Goal: Information Seeking & Learning: Learn about a topic

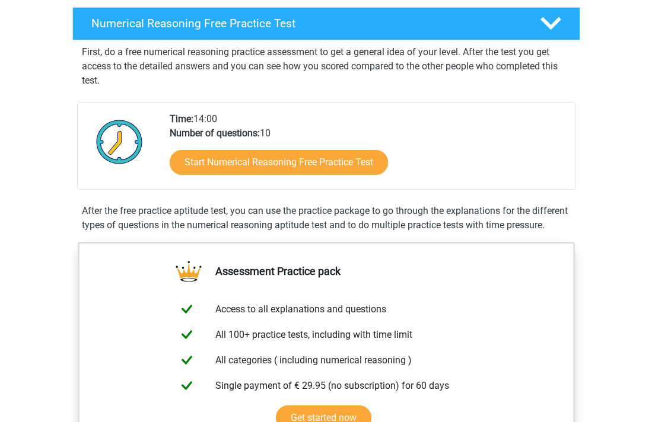
scroll to position [199, 0]
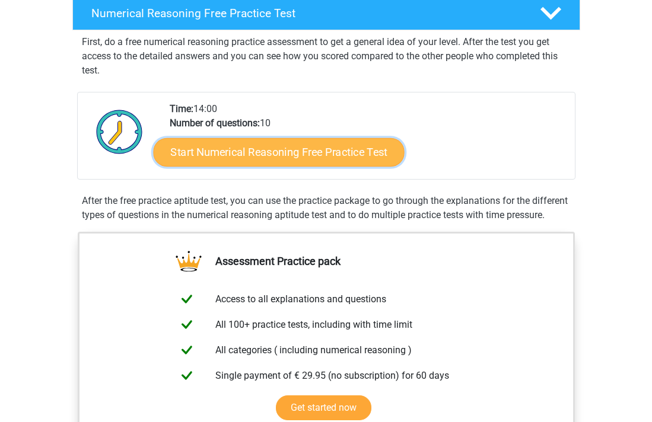
click at [341, 157] on link "Start Numerical Reasoning Free Practice Test" at bounding box center [278, 152] width 251 height 28
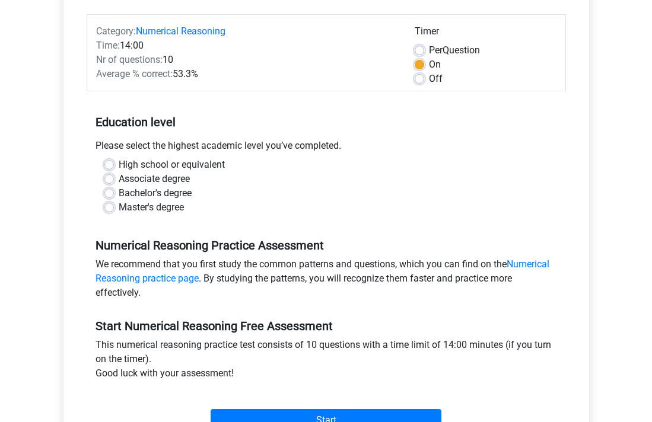
scroll to position [157, 0]
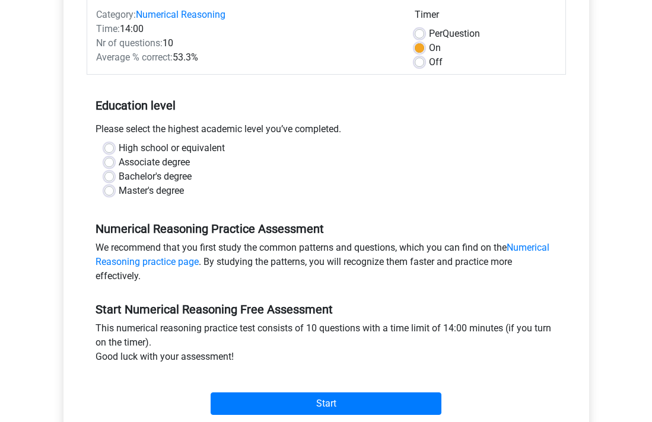
click at [119, 193] on label "Master's degree" at bounding box center [151, 191] width 65 height 14
click at [113, 193] on input "Master's degree" at bounding box center [108, 190] width 9 height 12
radio input "true"
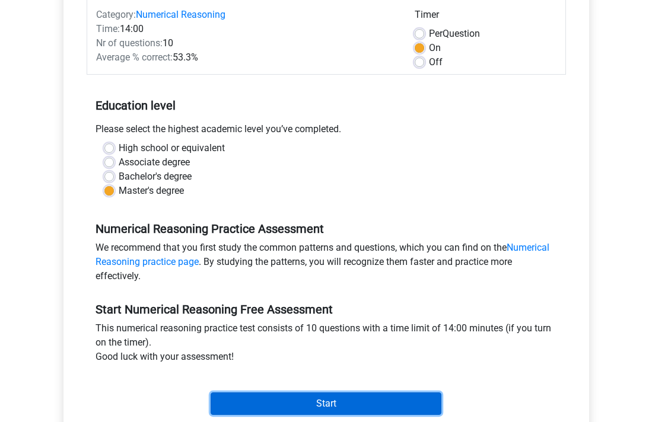
click at [332, 398] on input "Start" at bounding box center [325, 404] width 231 height 23
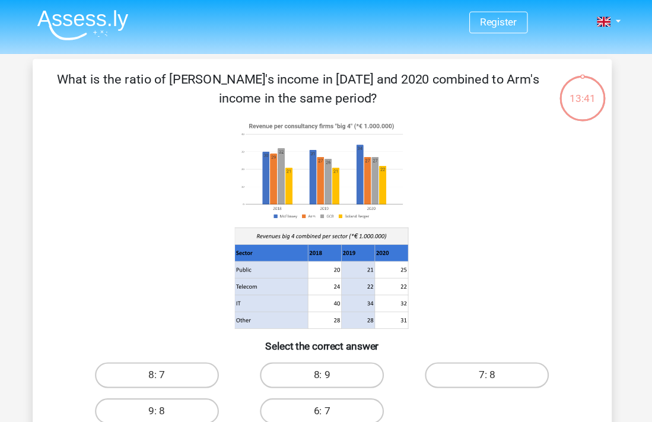
click at [602, 21] on div "Register Nederlands English" at bounding box center [325, 21] width 563 height 39
click at [594, 21] on link at bounding box center [587, 20] width 24 height 14
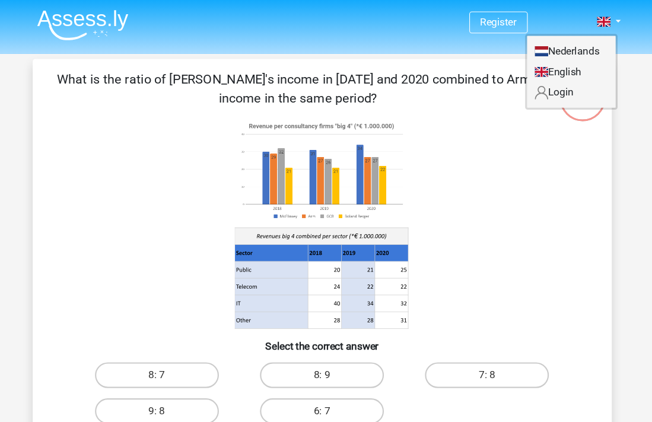
click at [488, 167] on icon at bounding box center [326, 207] width 478 height 196
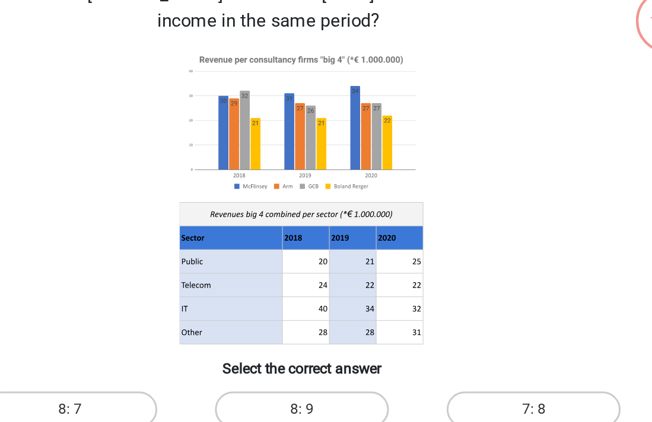
scroll to position [37, 0]
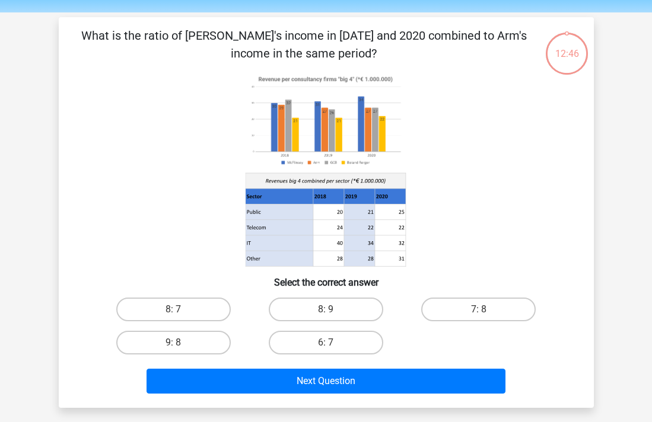
click at [332, 345] on input "6: 7" at bounding box center [330, 347] width 8 height 8
radio input "true"
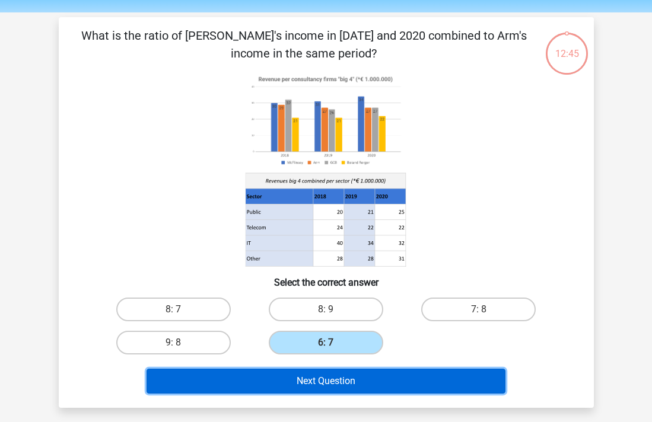
click at [336, 384] on button "Next Question" at bounding box center [325, 381] width 359 height 25
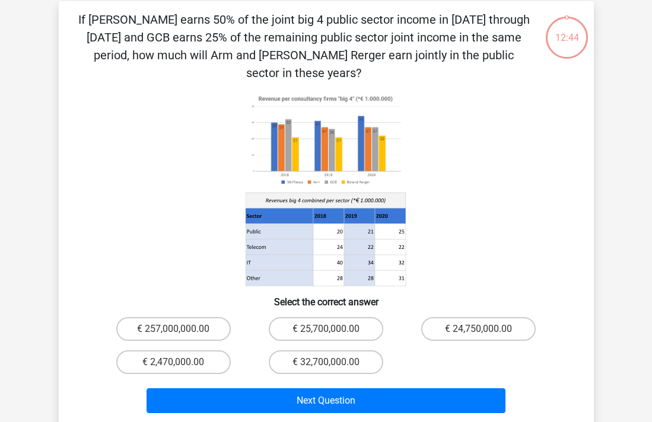
scroll to position [55, 0]
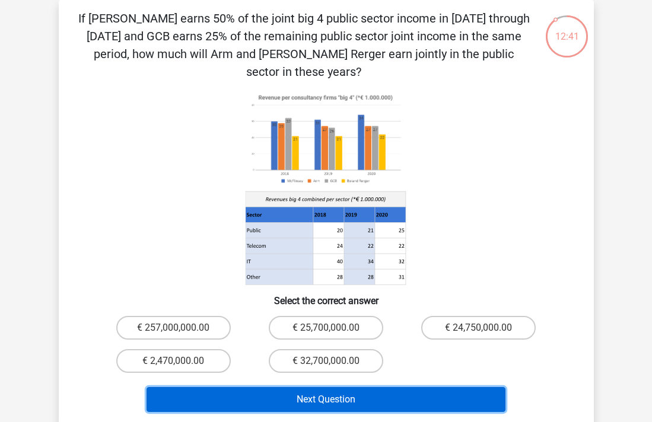
click at [336, 387] on button "Next Question" at bounding box center [325, 399] width 359 height 25
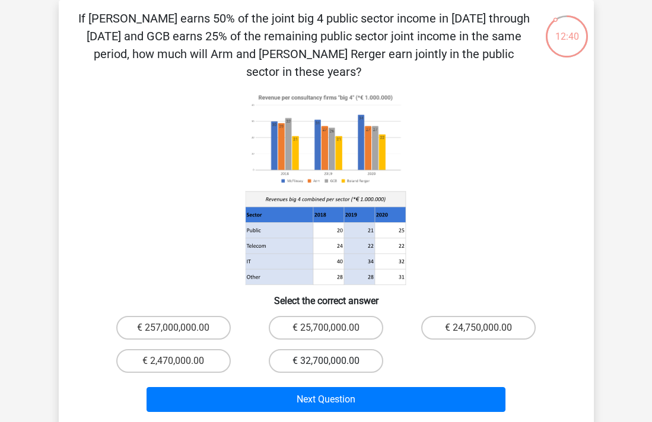
click at [325, 349] on label "€ 32,700,000.00" at bounding box center [326, 361] width 114 height 24
click at [326, 361] on input "€ 32,700,000.00" at bounding box center [330, 365] width 8 height 8
radio input "true"
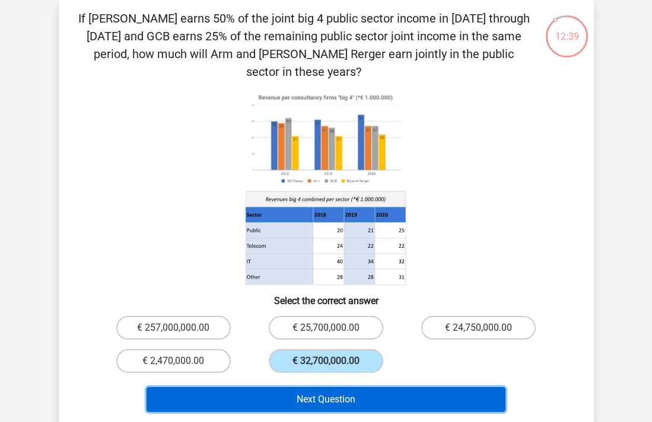
click at [324, 388] on button "Next Question" at bounding box center [325, 399] width 359 height 25
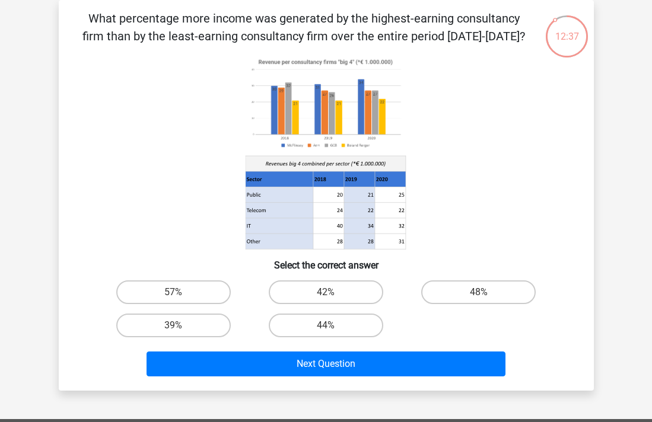
click at [333, 329] on input "44%" at bounding box center [330, 330] width 8 height 8
radio input "true"
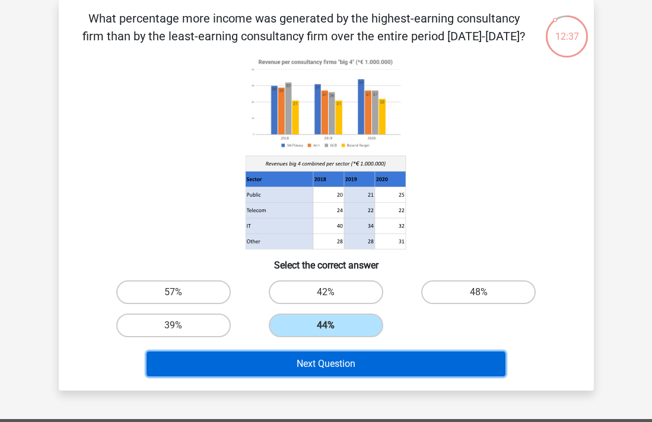
click at [328, 374] on button "Next Question" at bounding box center [325, 364] width 359 height 25
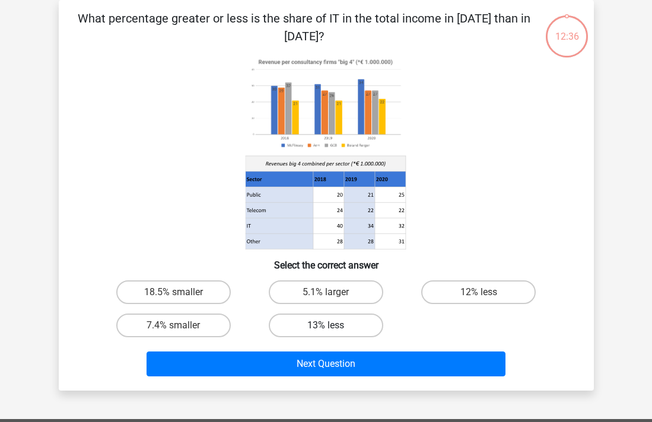
click at [334, 321] on label "13% less" at bounding box center [326, 326] width 114 height 24
click at [333, 326] on input "13% less" at bounding box center [330, 330] width 8 height 8
radio input "true"
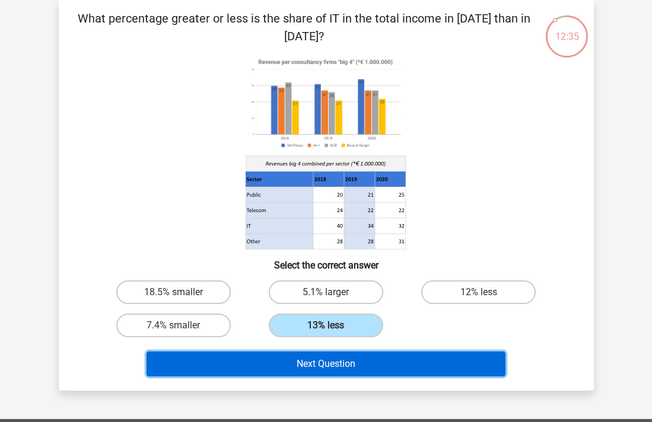
click at [328, 367] on button "Next Question" at bounding box center [325, 364] width 359 height 25
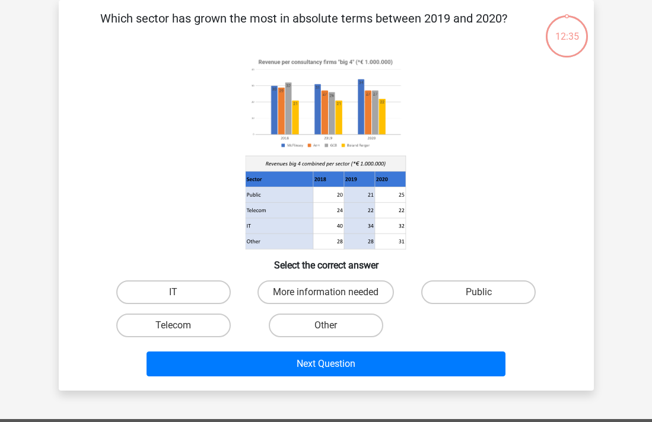
click at [332, 328] on input "Other" at bounding box center [330, 330] width 8 height 8
radio input "true"
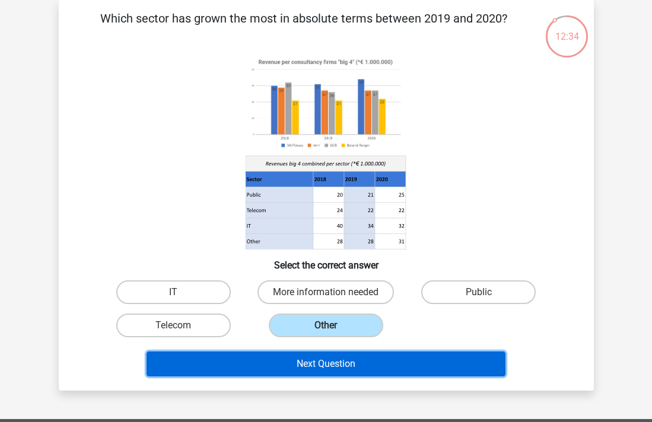
click at [328, 363] on button "Next Question" at bounding box center [325, 364] width 359 height 25
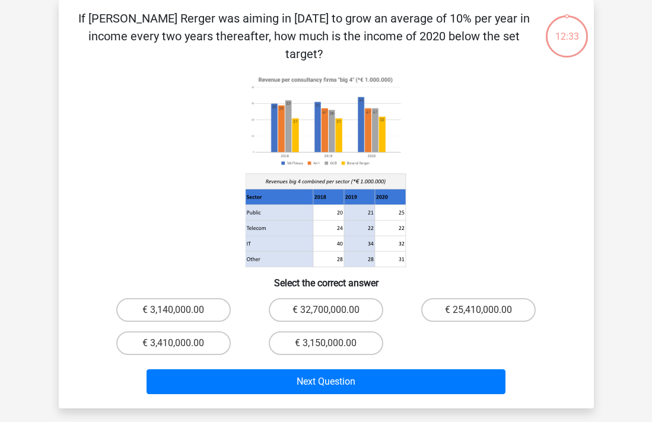
click at [330, 343] on input "€ 3,150,000.00" at bounding box center [330, 347] width 8 height 8
radio input "true"
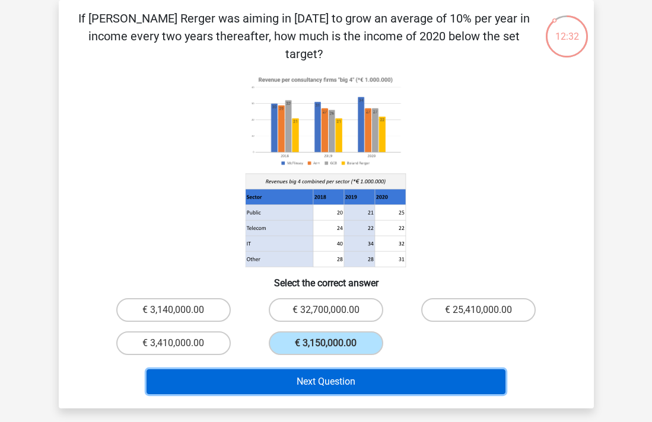
click at [327, 369] on button "Next Question" at bounding box center [325, 381] width 359 height 25
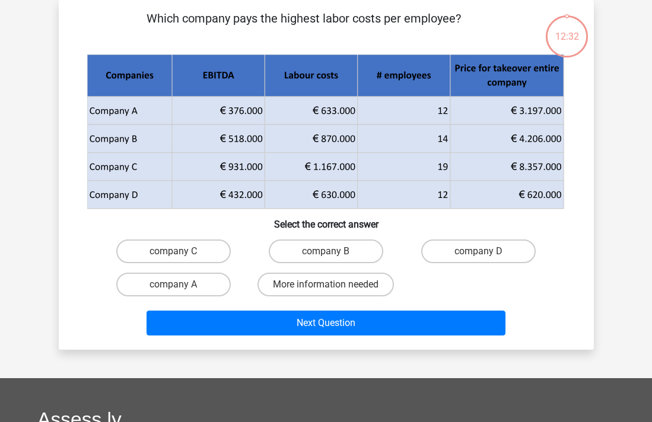
click at [333, 289] on input "More information needed" at bounding box center [330, 289] width 8 height 8
radio input "true"
click at [330, 320] on div "Next Question" at bounding box center [326, 320] width 497 height 39
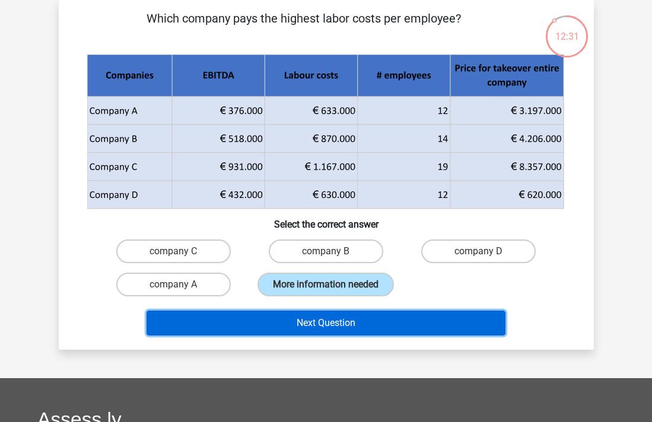
click at [330, 334] on button "Next Question" at bounding box center [325, 323] width 359 height 25
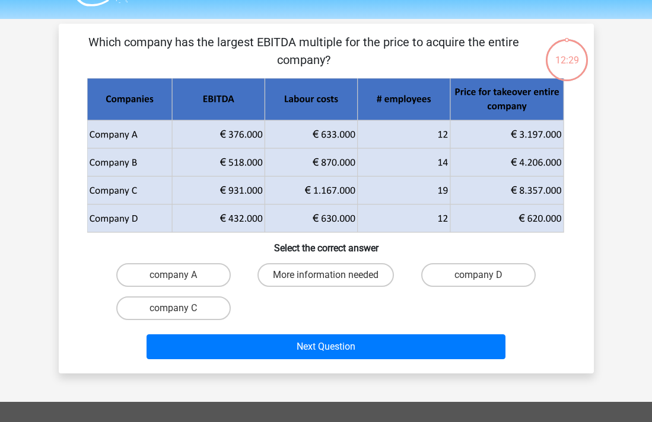
scroll to position [24, 0]
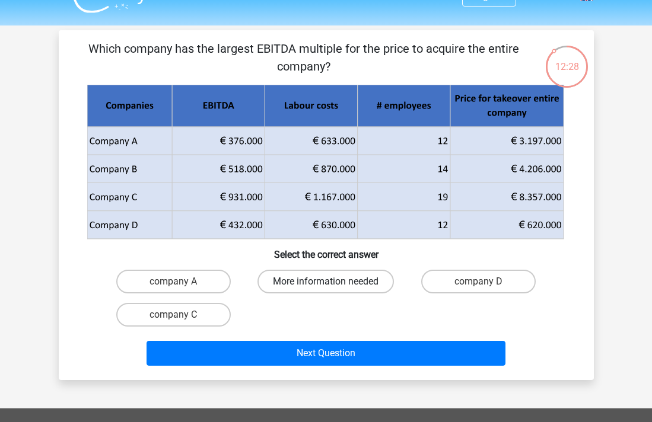
click at [338, 283] on label "More information needed" at bounding box center [325, 282] width 136 height 24
click at [333, 283] on input "More information needed" at bounding box center [330, 286] width 8 height 8
radio input "true"
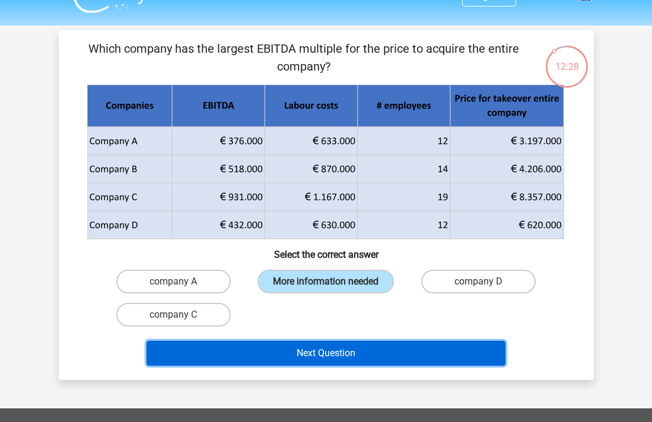
click at [326, 365] on button "Next Question" at bounding box center [325, 353] width 359 height 25
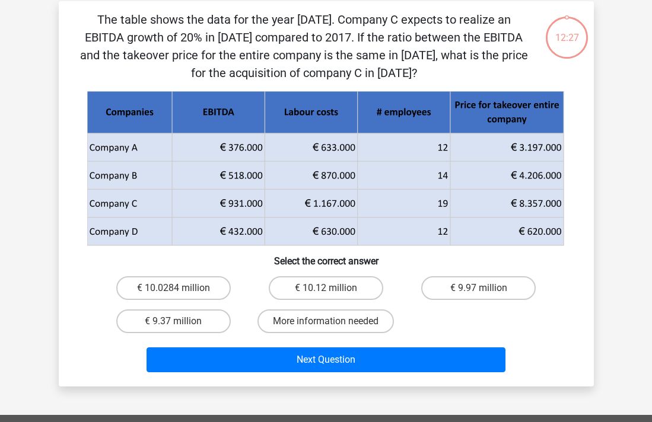
scroll to position [55, 0]
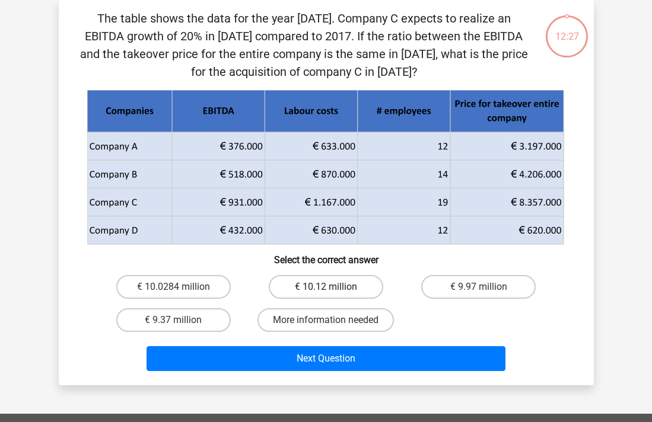
click at [339, 287] on label "€ 10.12 million" at bounding box center [326, 287] width 114 height 24
click at [333, 287] on input "€ 10.12 million" at bounding box center [330, 291] width 8 height 8
radio input "true"
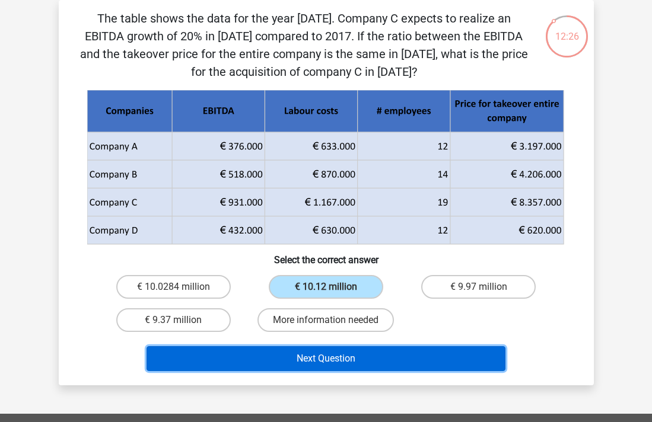
click at [332, 358] on button "Next Question" at bounding box center [325, 358] width 359 height 25
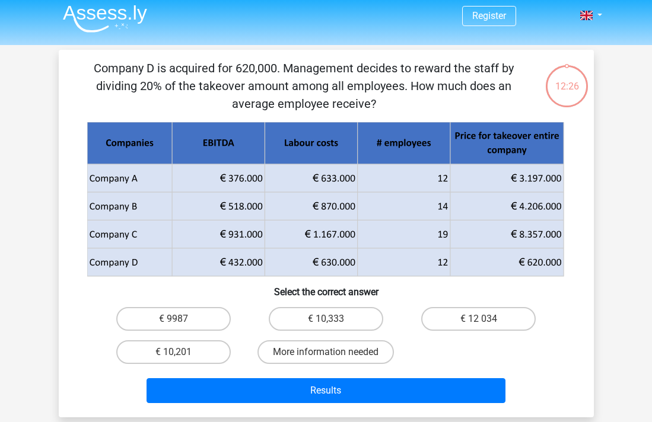
scroll to position [0, 0]
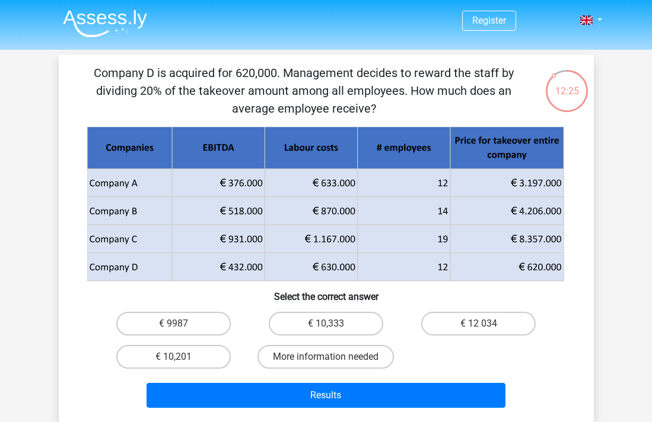
click at [333, 330] on input "€ 10,333" at bounding box center [330, 328] width 8 height 8
radio input "true"
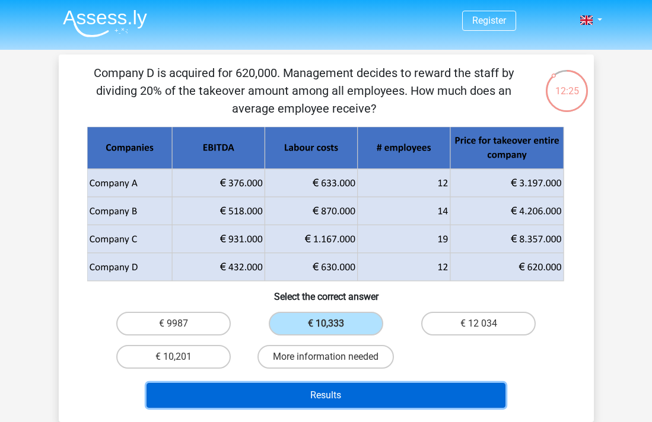
click at [318, 406] on button "Results" at bounding box center [325, 395] width 359 height 25
